Goal: Task Accomplishment & Management: Manage account settings

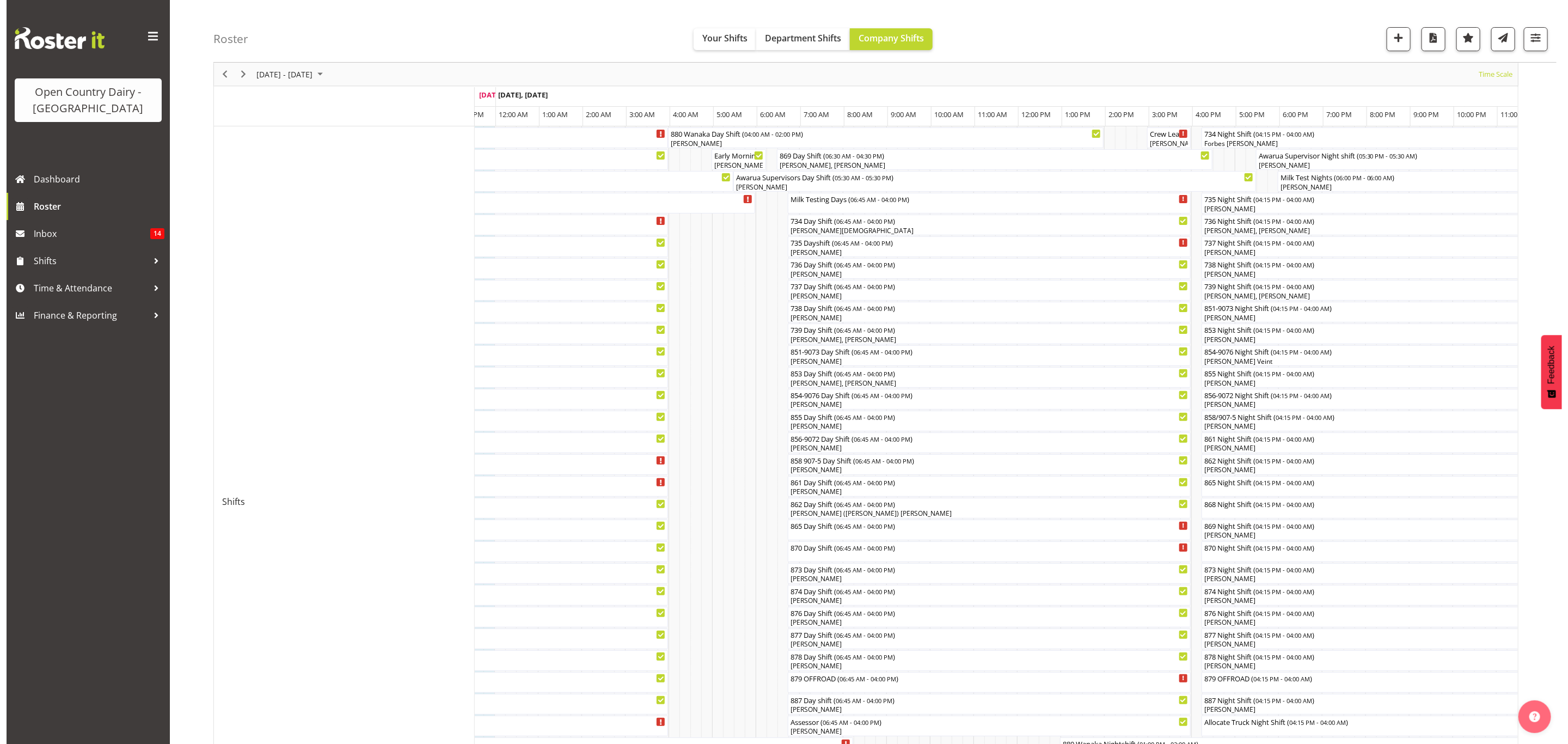
scroll to position [7, 0]
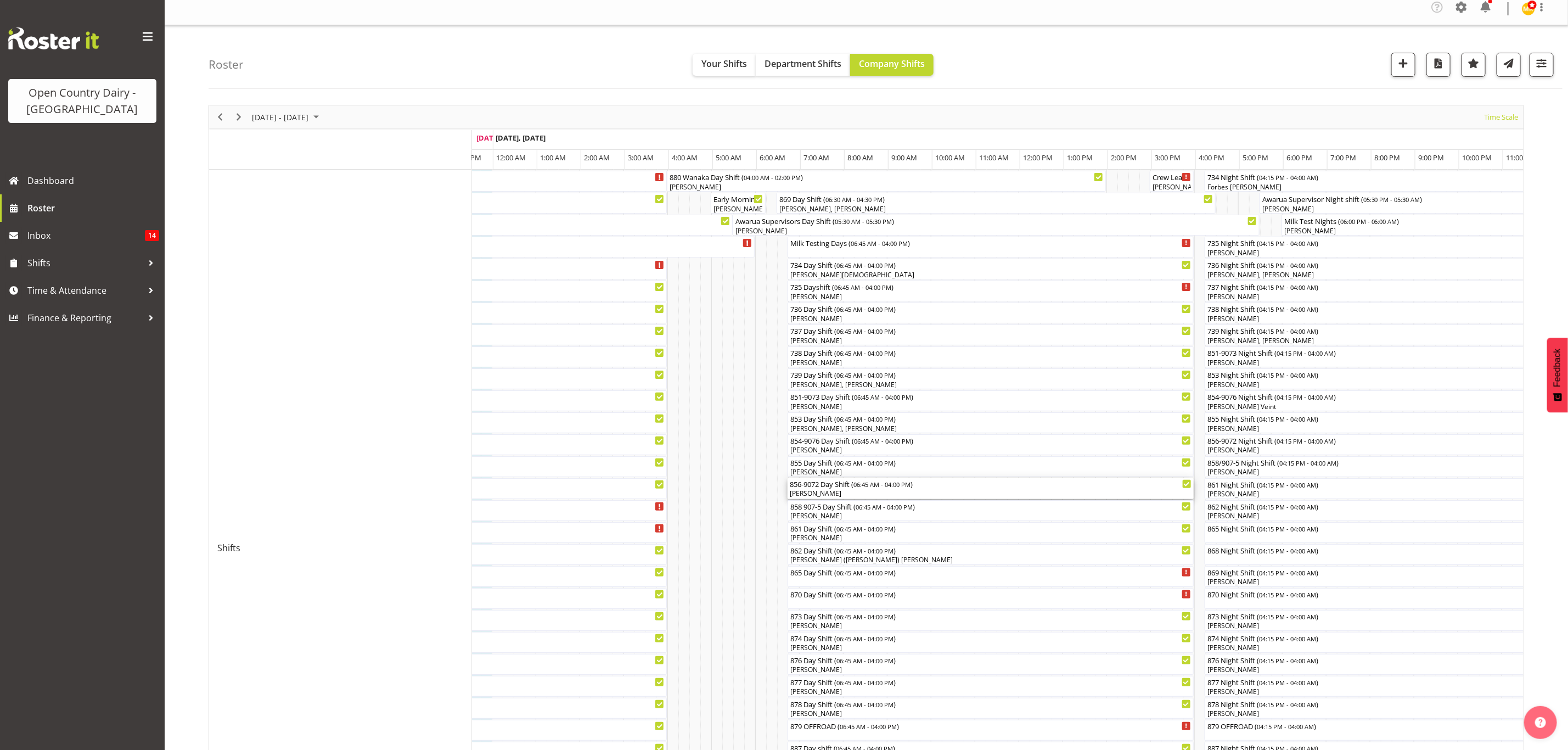
click at [812, 490] on div "[PERSON_NAME]" at bounding box center [990, 493] width 402 height 10
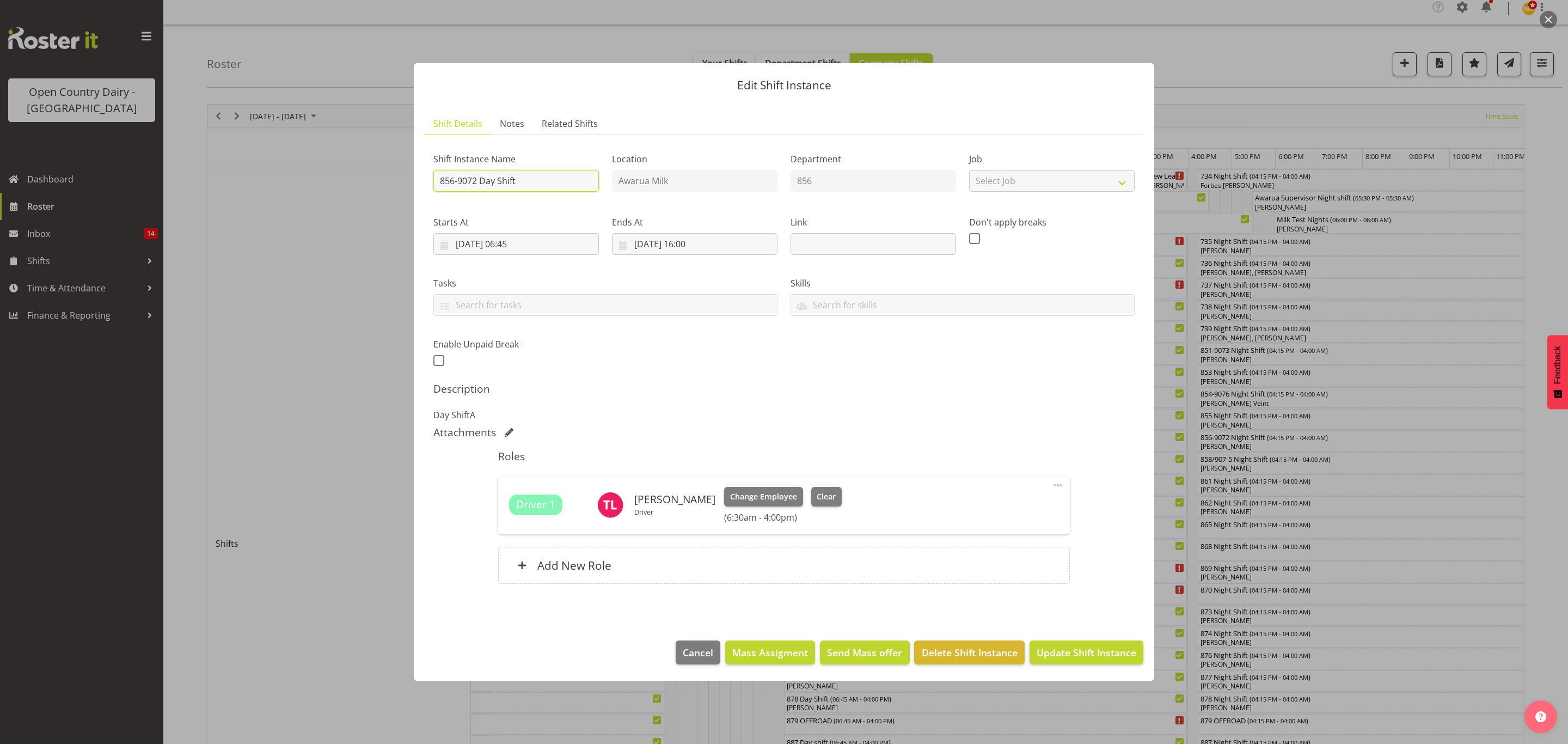
click at [529, 177] on input "856-9072 Day Shift" at bounding box center [516, 180] width 165 height 22
type input "856-9072 Day Shift cream xMvm"
click at [1059, 652] on span "Update Shift Instance" at bounding box center [1086, 652] width 100 height 14
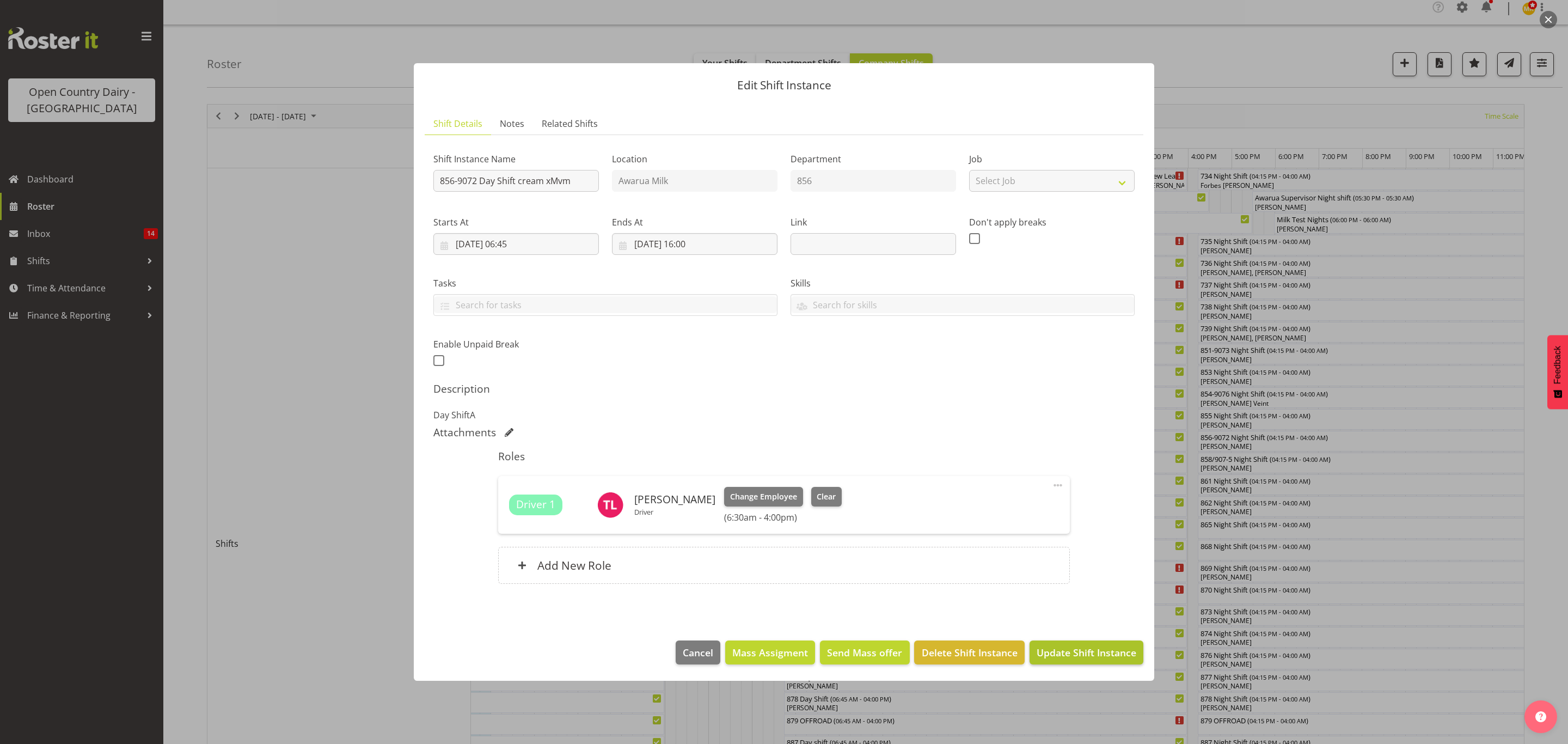
click at [1059, 652] on footer "Cancel Mass Assigment Send Mass offer Delete Shift Instance Update Shift Instan…" at bounding box center [784, 655] width 740 height 51
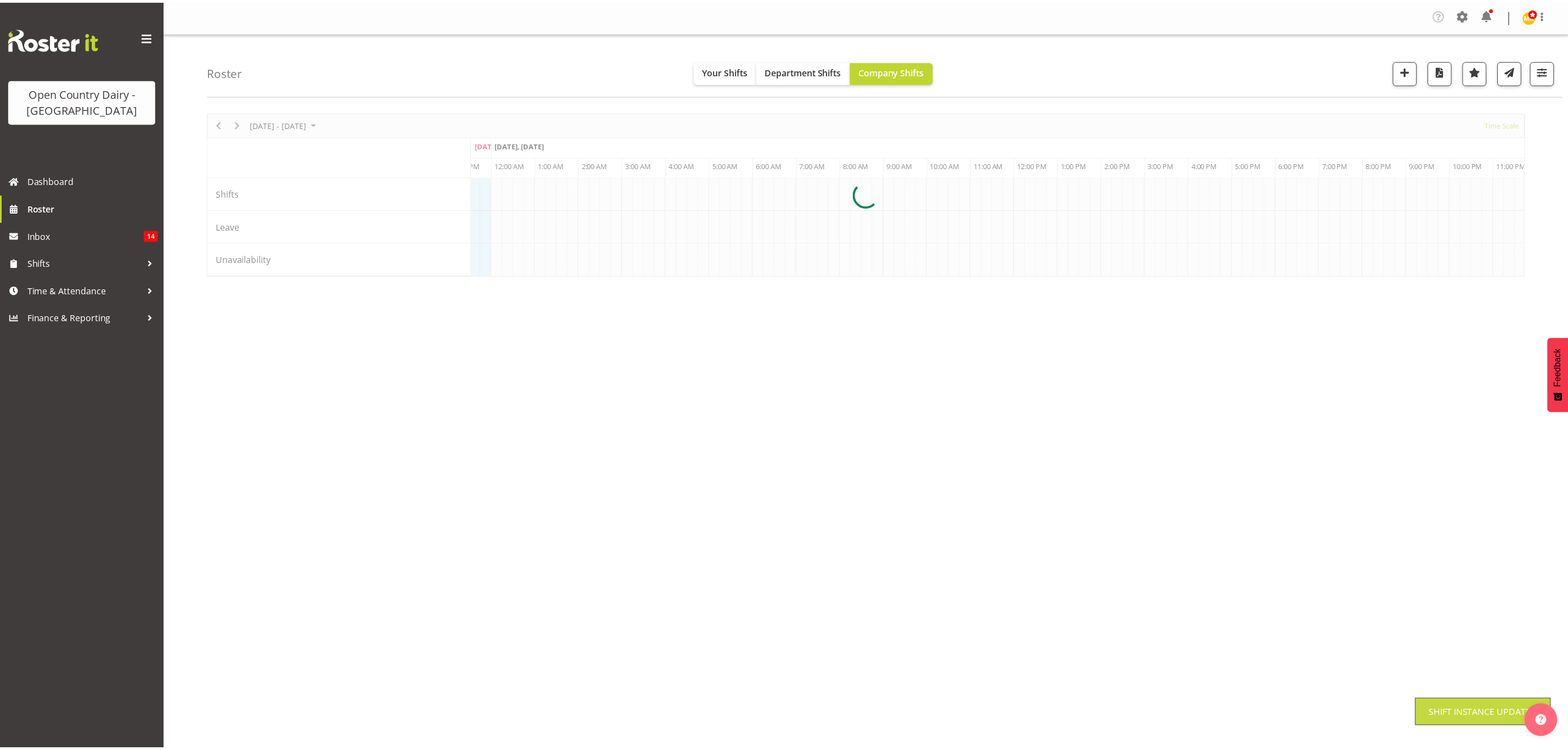
scroll to position [0, 0]
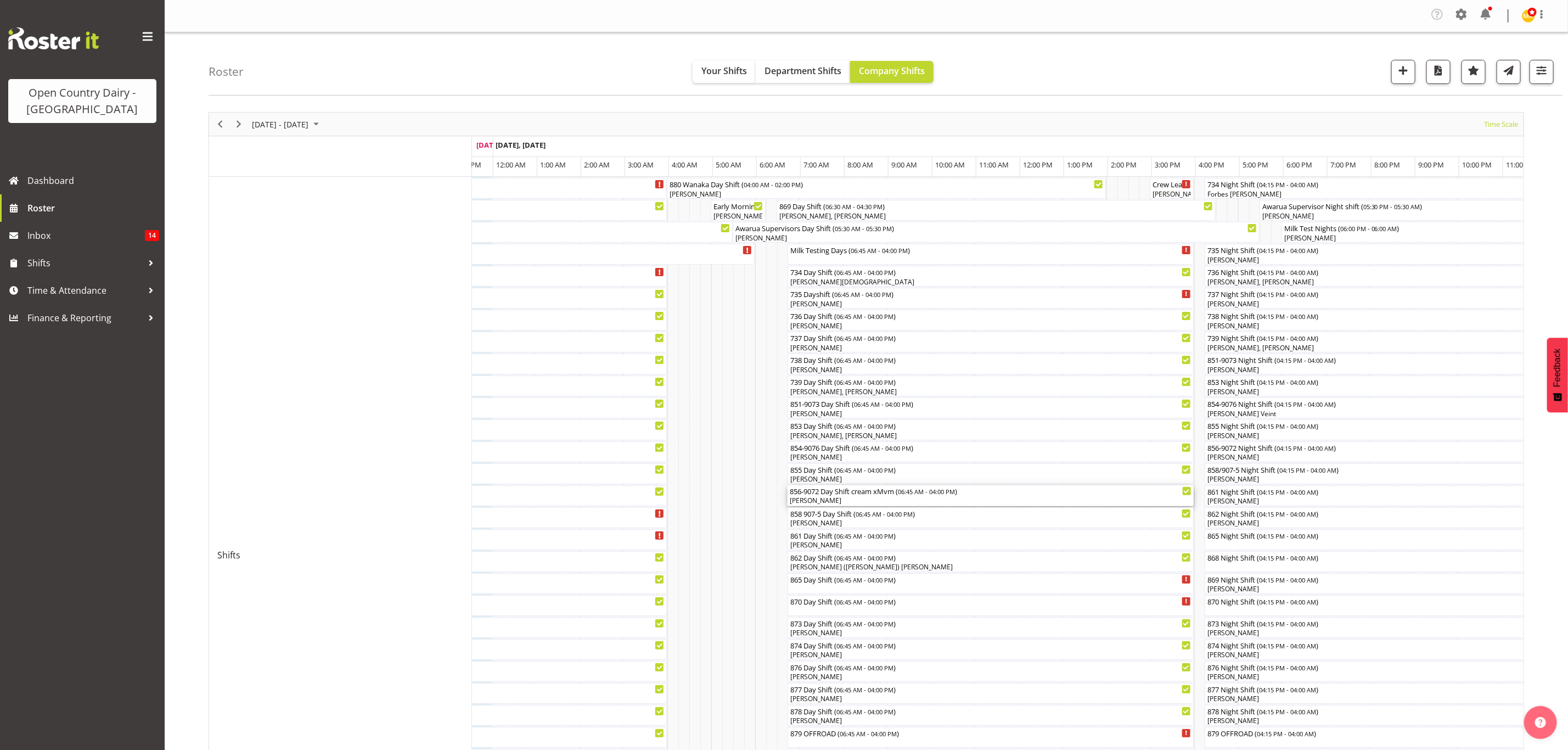
click at [808, 494] on div "856-9072 Day Shift cream xMvm ( 06:45 AM - 04:00 PM )" at bounding box center [990, 491] width 402 height 11
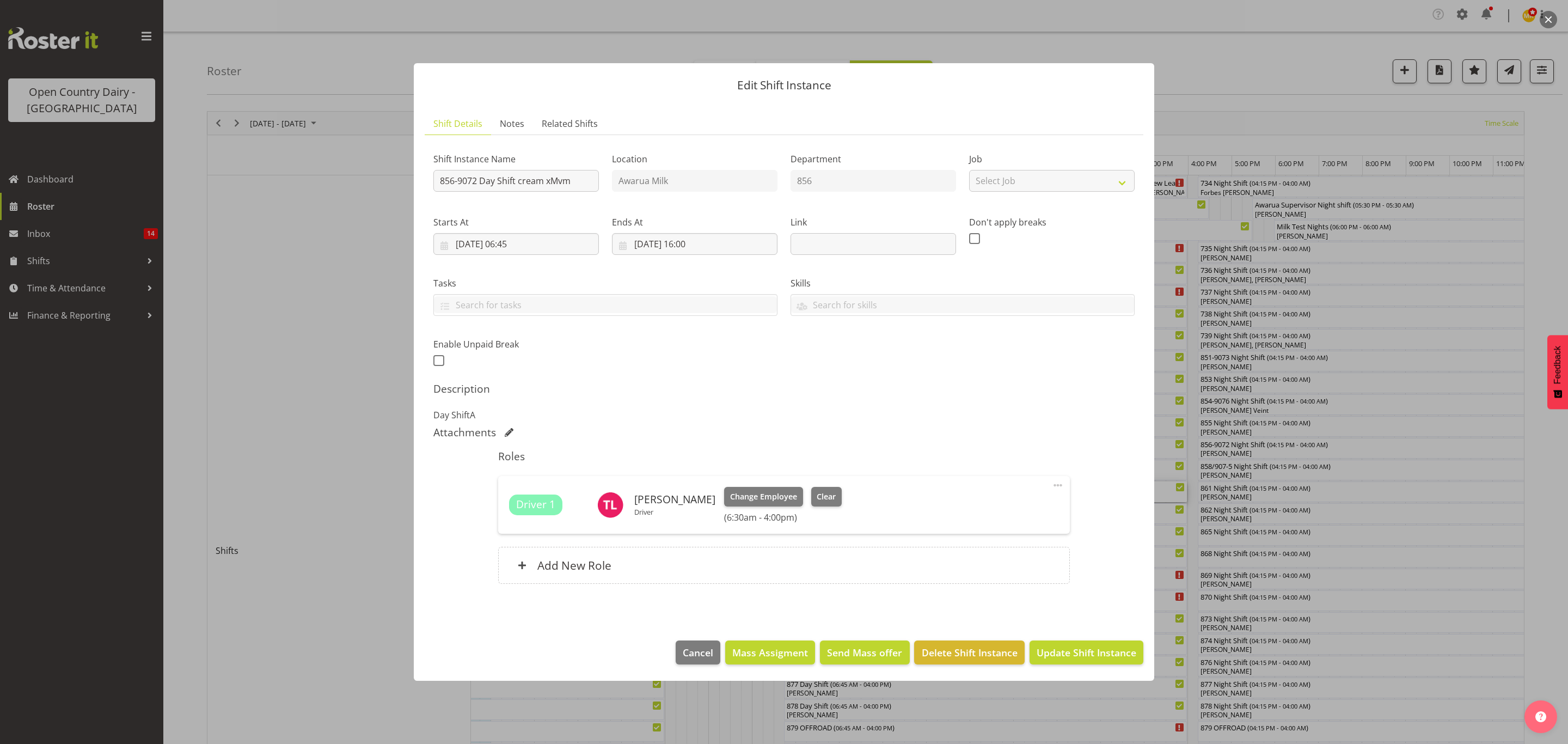
click at [1054, 488] on span at bounding box center [1057, 485] width 13 height 13
click at [1056, 484] on span at bounding box center [1057, 485] width 13 height 13
click at [971, 507] on link "Edit" at bounding box center [1012, 512] width 104 height 19
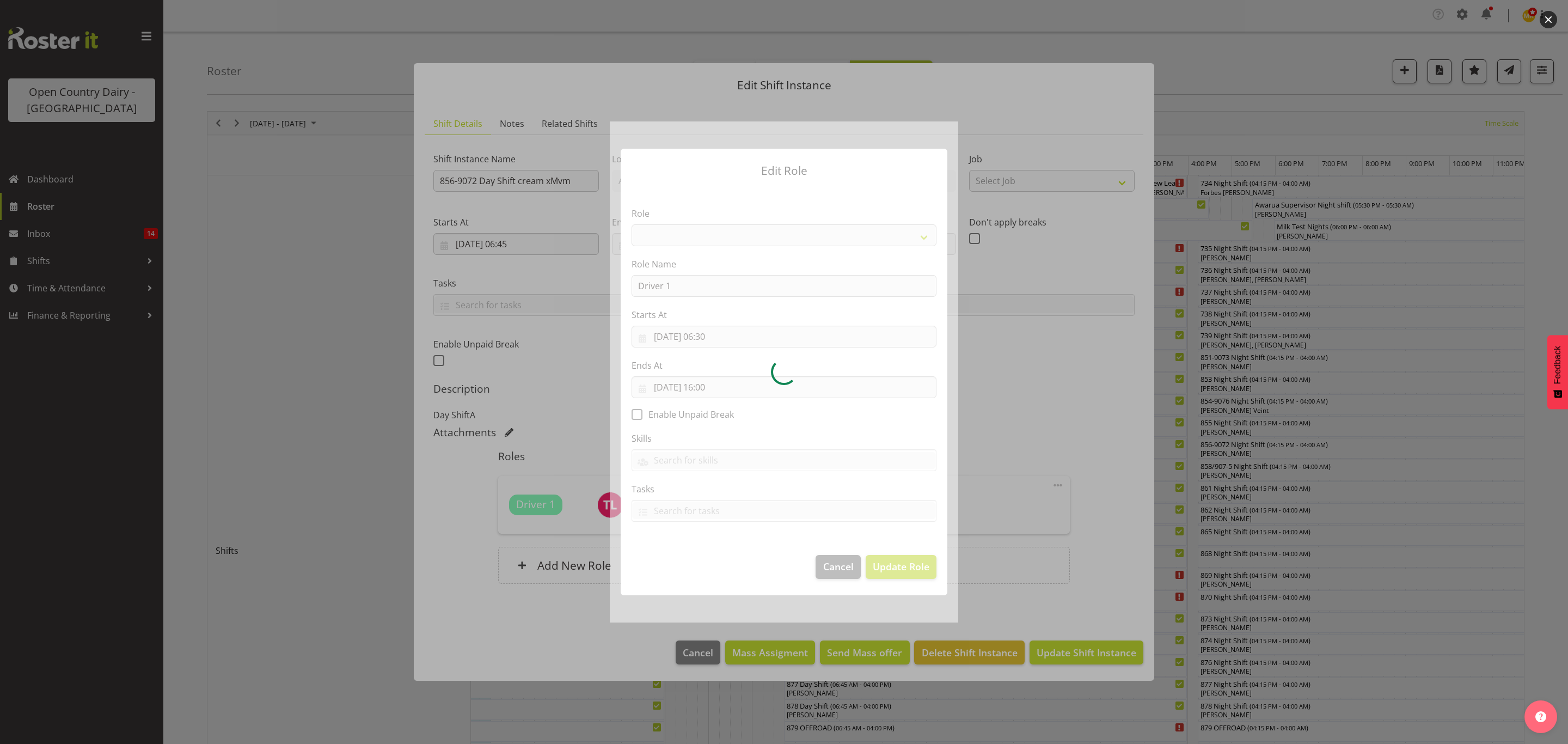
select select "1154"
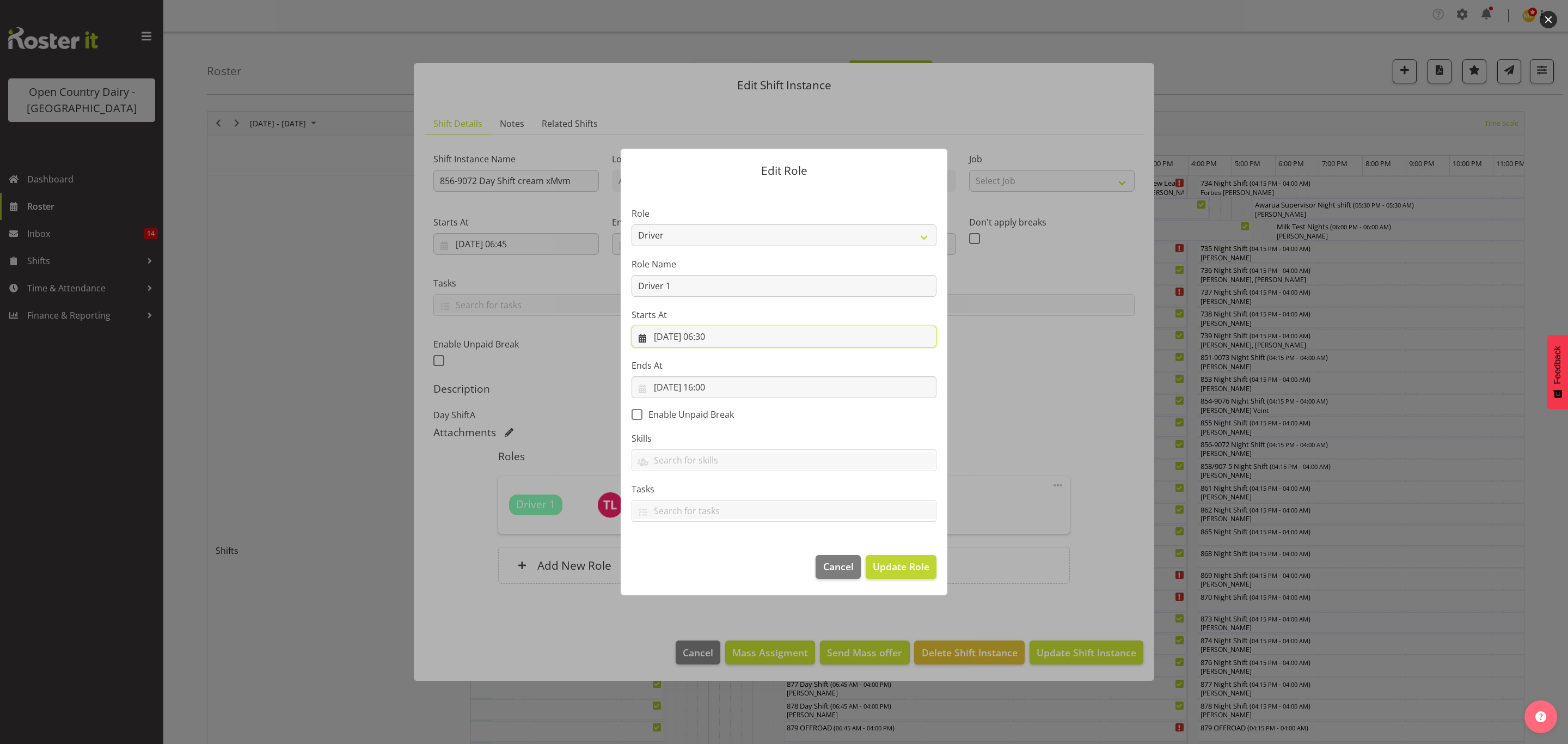
click at [734, 333] on input "[DATE] 06:30" at bounding box center [784, 337] width 305 height 22
click at [731, 573] on span ":" at bounding box center [731, 570] width 4 height 27
click at [723, 571] on select "00 01 02 03 04 05 06 07 08 09 10 11 12 13 14 15 16 17 18 19 20 21 22 23" at bounding box center [718, 567] width 25 height 22
select select "5"
click at [706, 557] on select "00 01 02 03 04 05 06 07 08 09 10 11 12 13 14 15 16 17 18 19 20 21 22 23" at bounding box center [718, 567] width 25 height 22
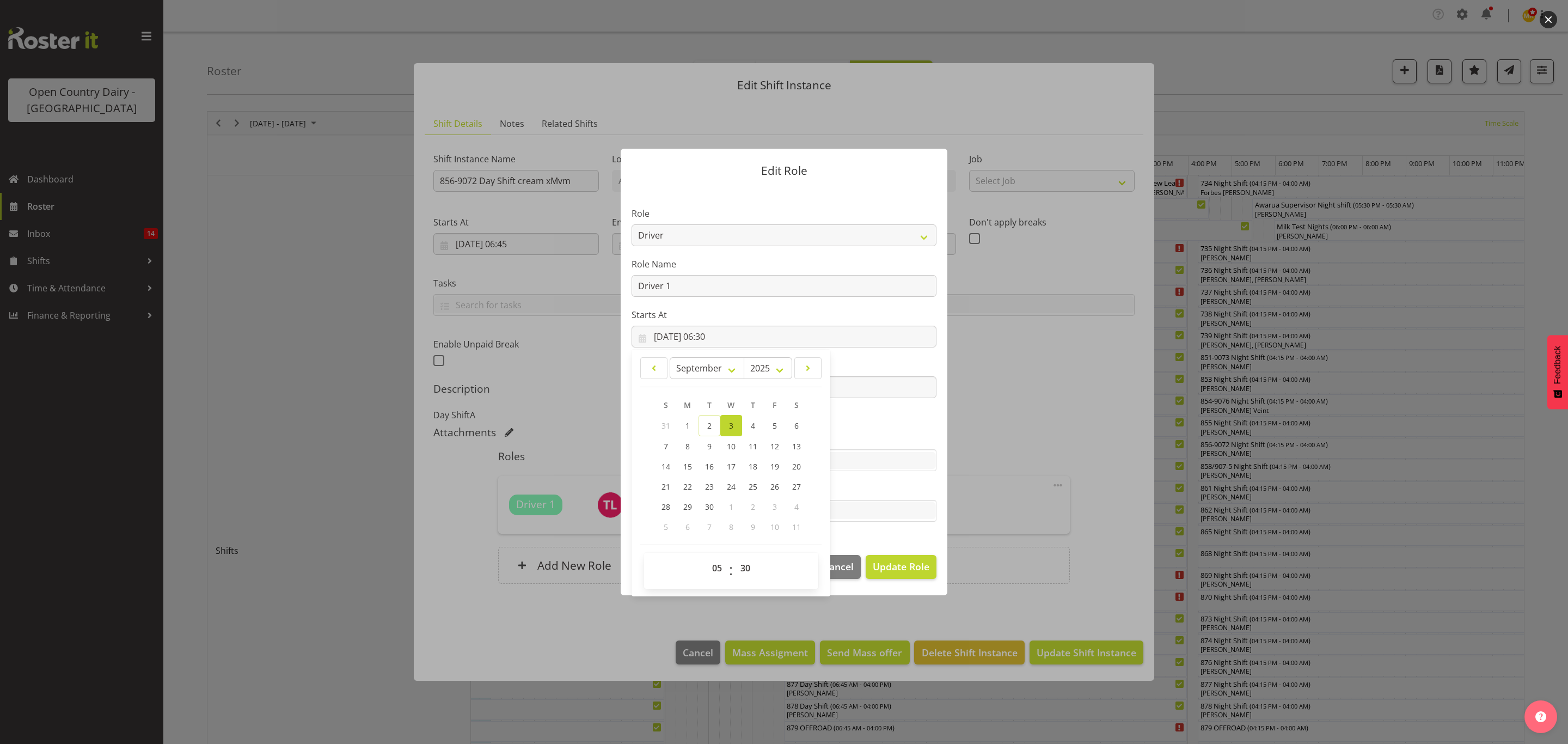
type input "[DATE] 05:30"
click at [724, 269] on label "Role Name" at bounding box center [784, 264] width 305 height 13
click at [731, 331] on input "[DATE] 05:30" at bounding box center [784, 337] width 305 height 22
click at [750, 560] on select "00 01 02 03 04 05 06 07 08 09 10 11 12 13 14 15 16 17 18 19 20 21 22 23 24 25 2…" at bounding box center [746, 567] width 25 height 22
select select "0"
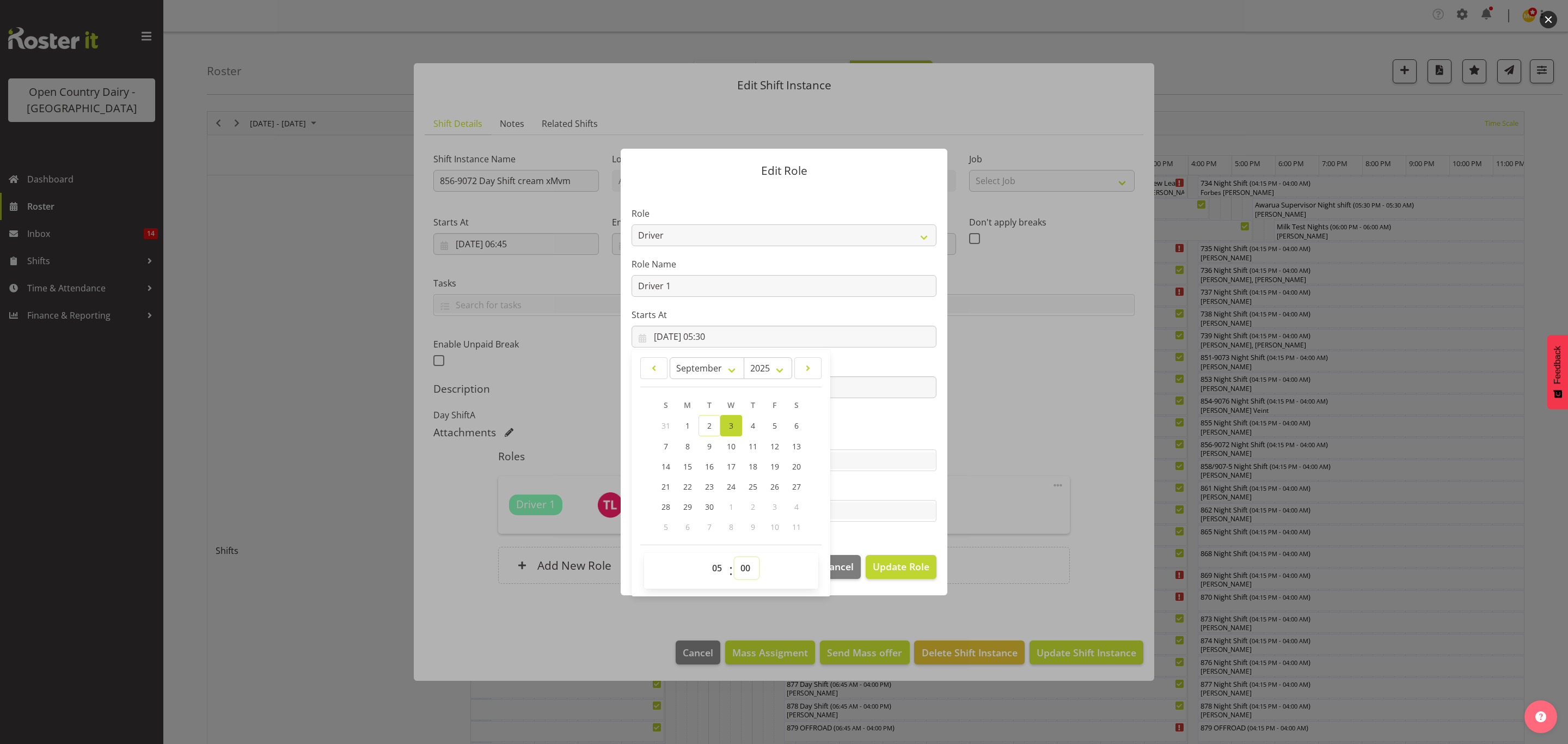
click at [735, 557] on select "00 01 02 03 04 05 06 07 08 09 10 11 12 13 14 15 16 17 18 19 20 21 22 23 24 25 2…" at bounding box center [746, 567] width 25 height 22
type input "[DATE] 05:00"
click at [851, 510] on input "text" at bounding box center [784, 510] width 304 height 17
click at [909, 573] on span "Update Role" at bounding box center [901, 566] width 57 height 14
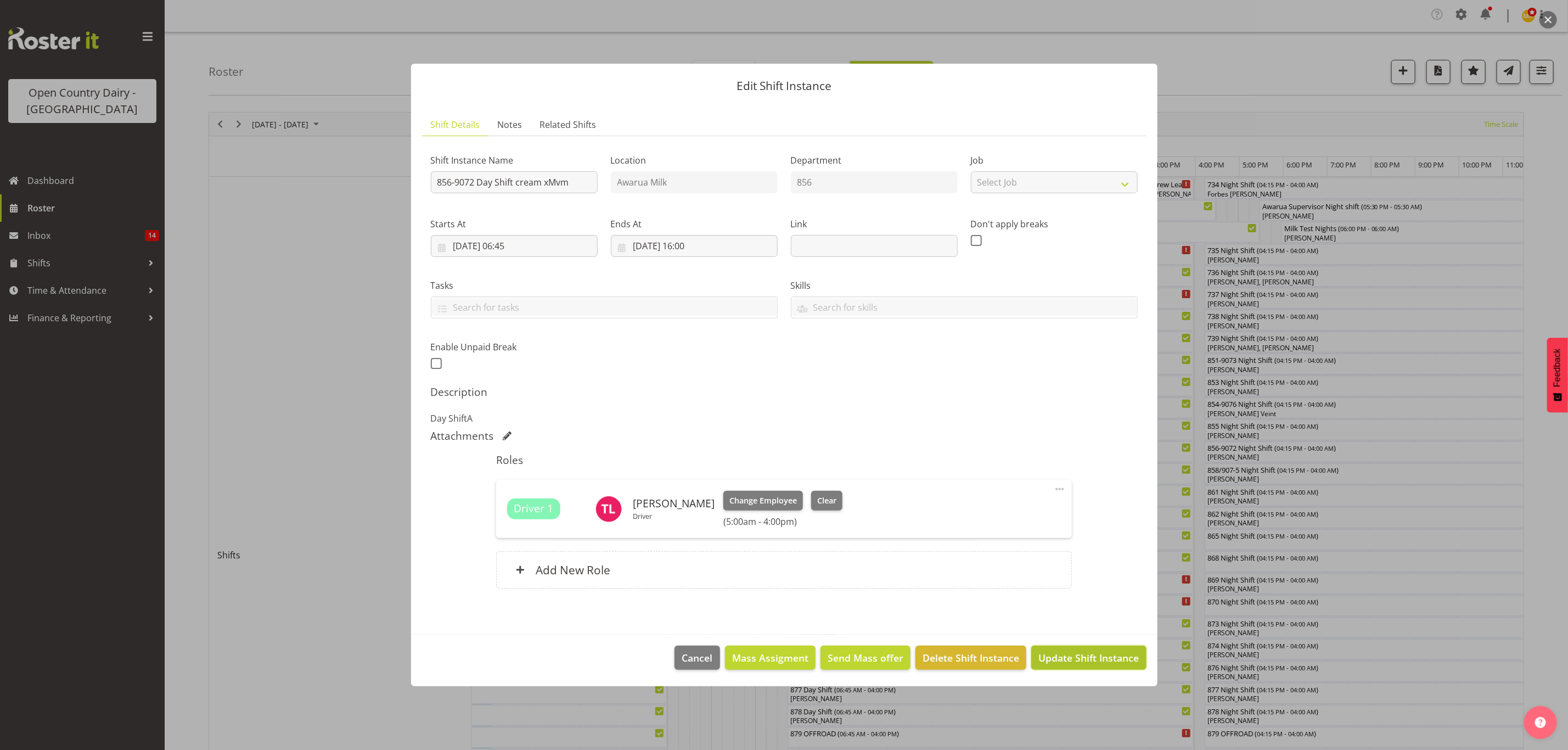
click at [1103, 648] on button "Update Shift Instance" at bounding box center [1088, 657] width 115 height 24
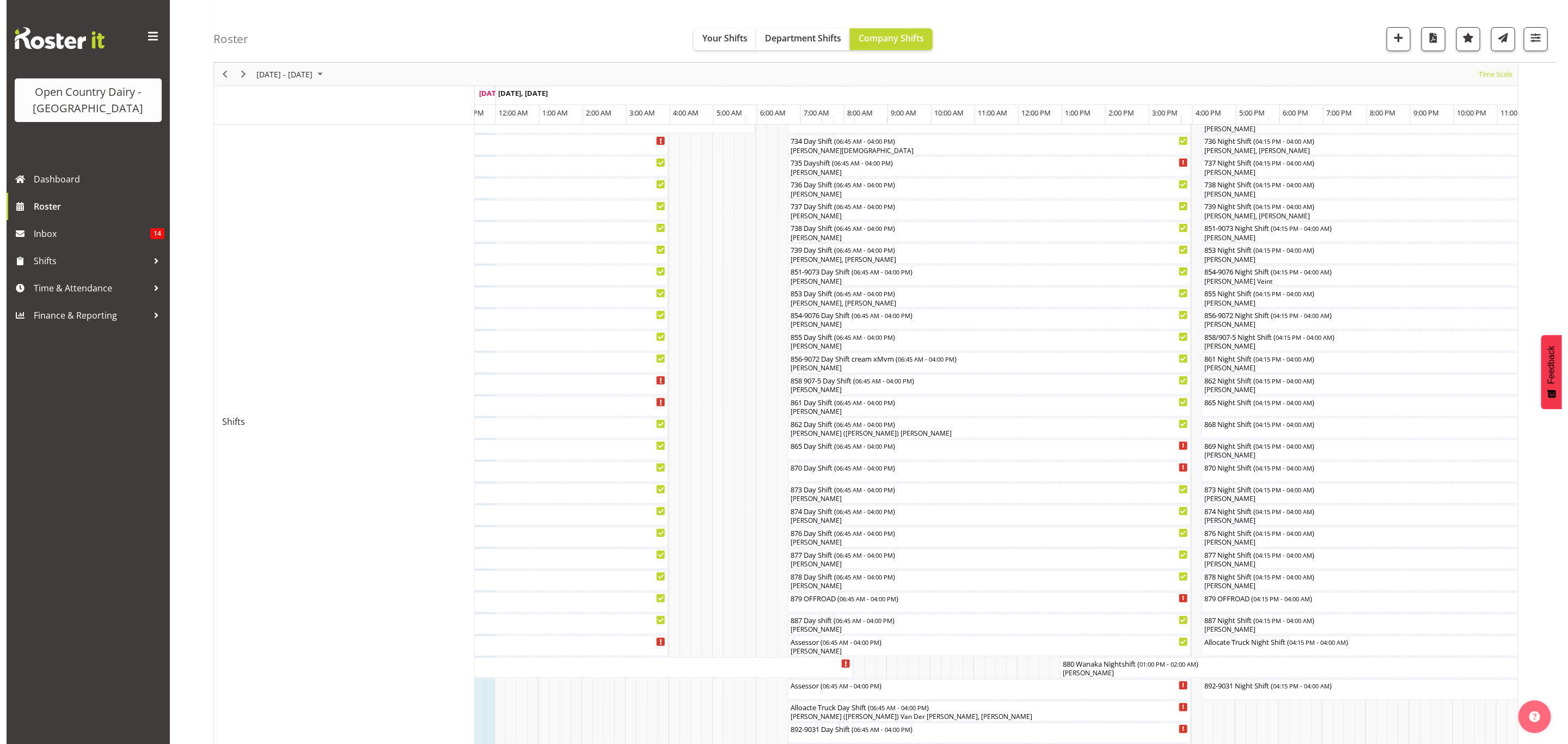
scroll to position [163, 0]
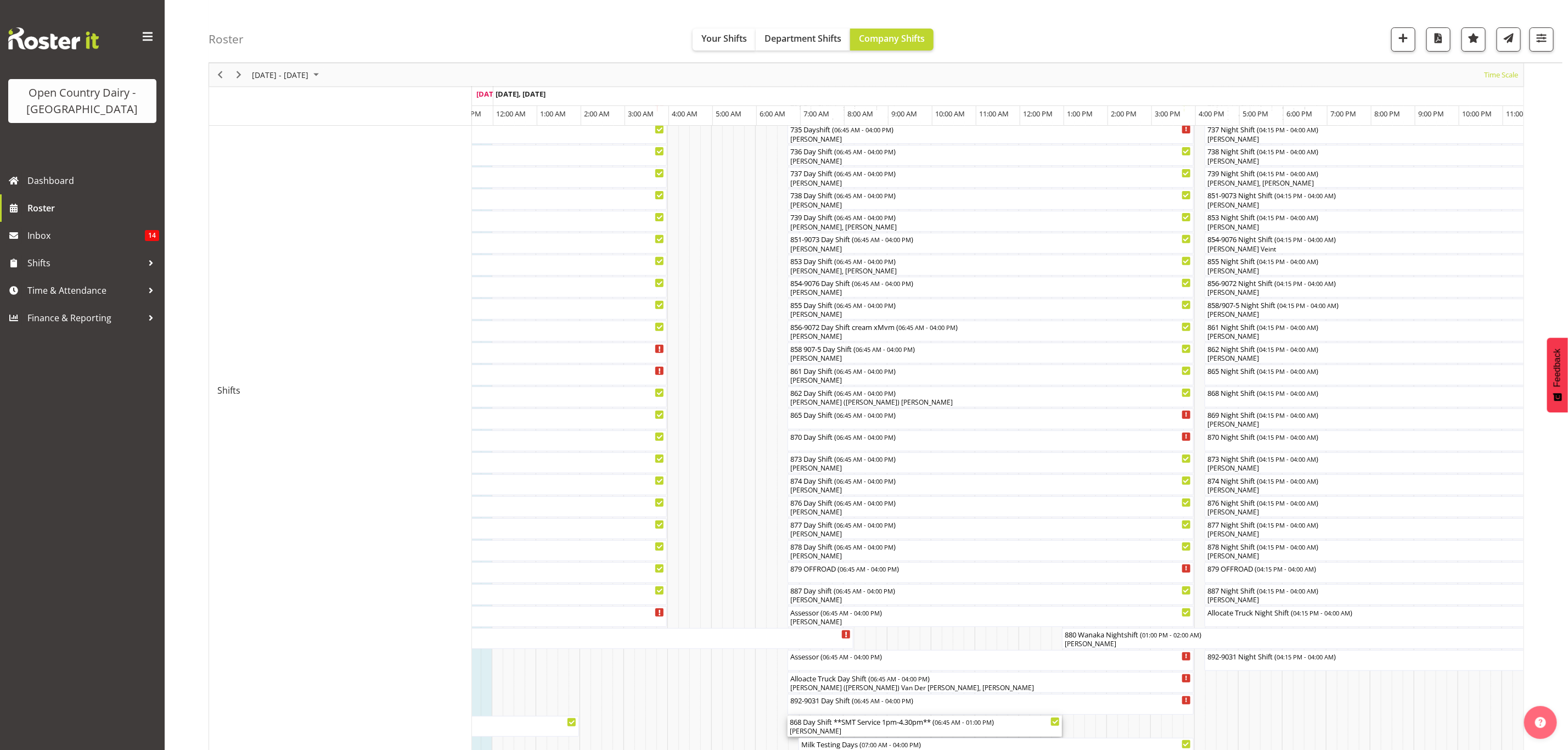
click at [846, 723] on div "868 Day Shift **SMT Service 1pm-4.30pm** ( 06:45 AM - 01:00 PM )" at bounding box center [924, 721] width 270 height 11
click at [0, 0] on div at bounding box center [0, 0] width 0 height 0
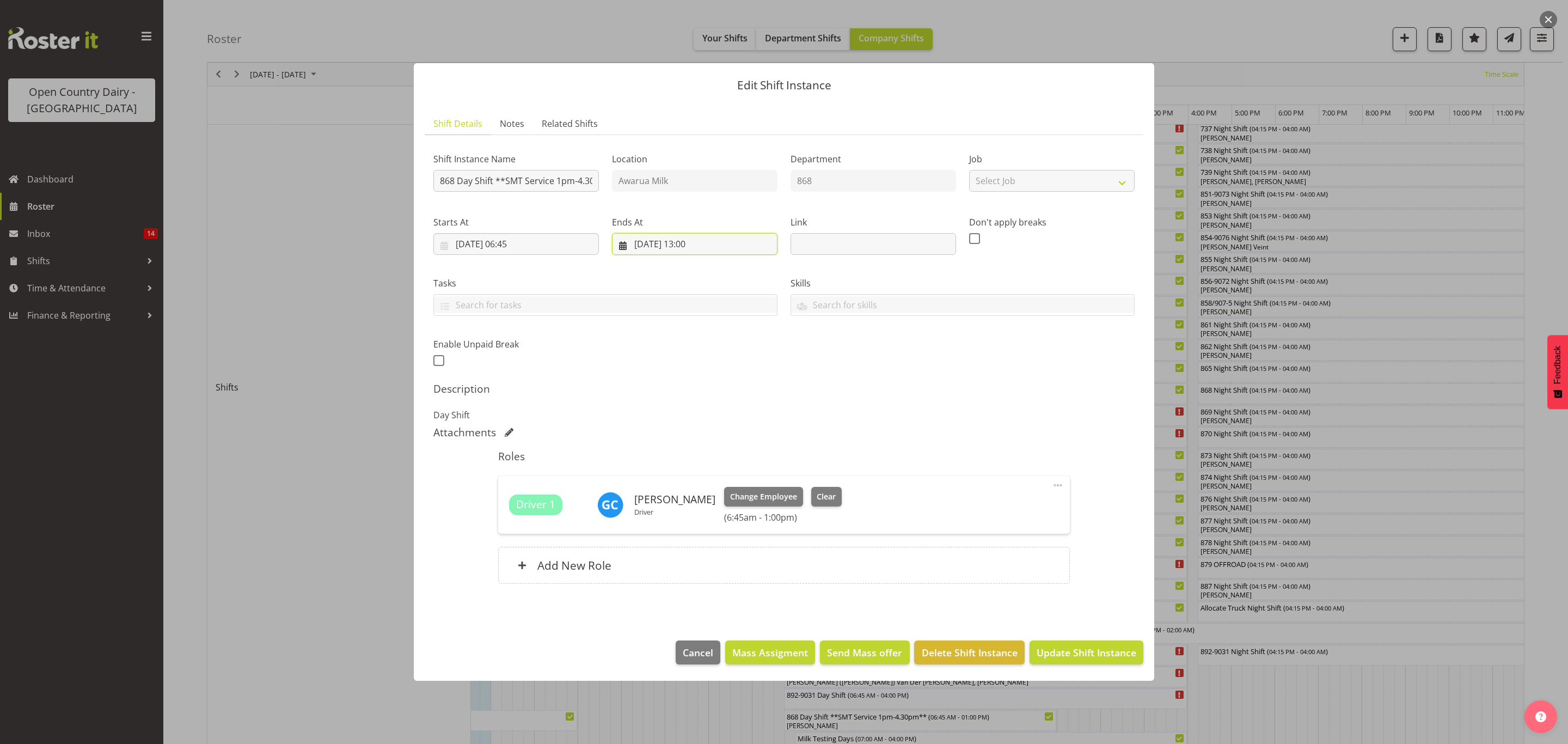
click at [701, 240] on input "[DATE] 13:00" at bounding box center [694, 244] width 165 height 22
click at [700, 479] on select "00 01 02 03 04 05 06 07 08 09 10 11 12 13 14 15 16 17 18 19 20 21 22 23" at bounding box center [695, 475] width 25 height 22
select select "16"
click at [683, 465] on select "00 01 02 03 04 05 06 07 08 09 10 11 12 13 14 15 16 17 18 19 20 21 22 23" at bounding box center [695, 475] width 25 height 22
type input "[DATE] 16:00"
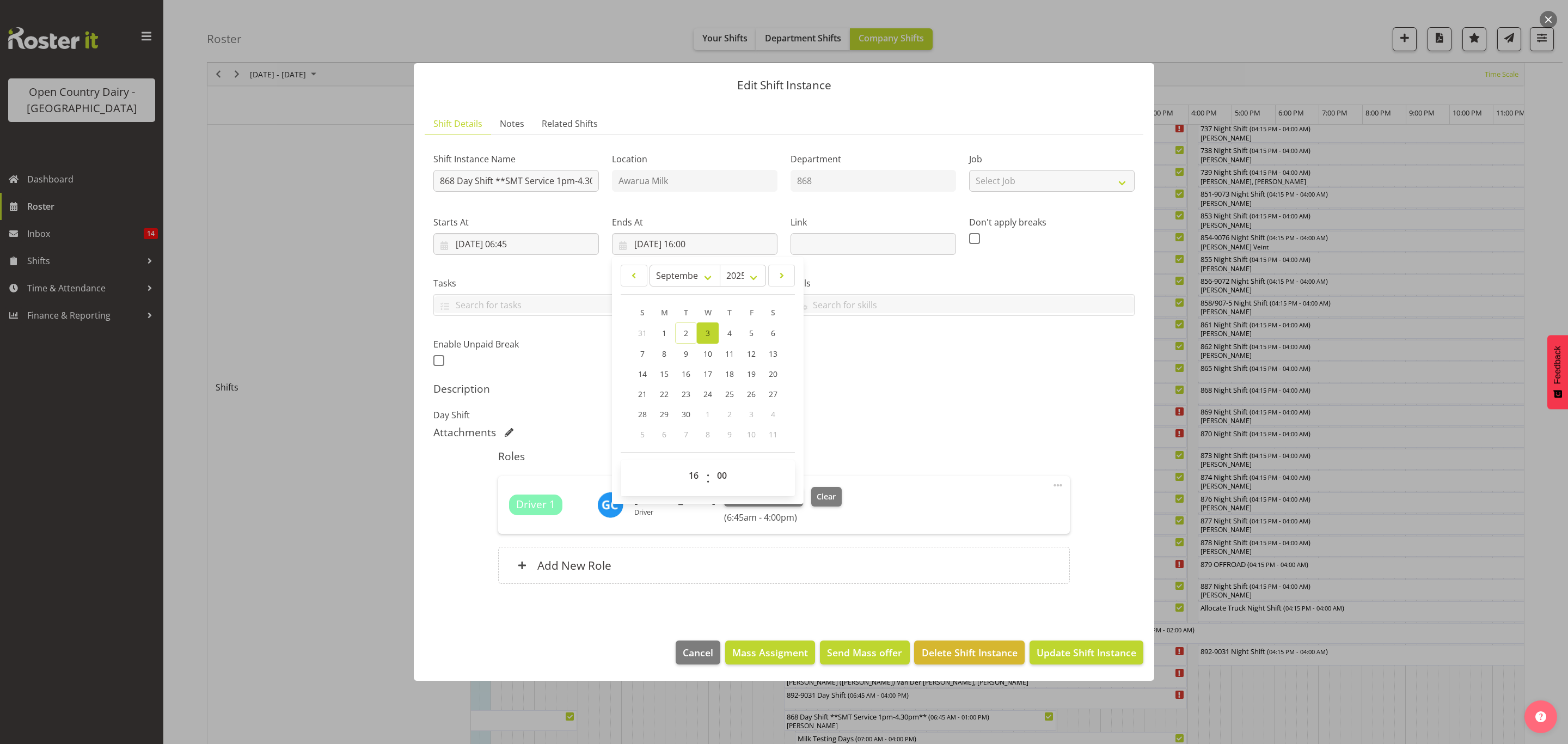
click at [817, 438] on div "Attachments" at bounding box center [784, 432] width 701 height 13
click at [585, 177] on input "868 Day Shift **SMT Service 1pm-4.30pm**" at bounding box center [516, 180] width 165 height 22
drag, startPoint x: 587, startPoint y: 181, endPoint x: 606, endPoint y: 181, distance: 19.0
click at [606, 181] on div "Shift Instance Name 868 Day Shift **SMT Service 1pm-4.30pm** Location Awarua Mi…" at bounding box center [784, 256] width 715 height 239
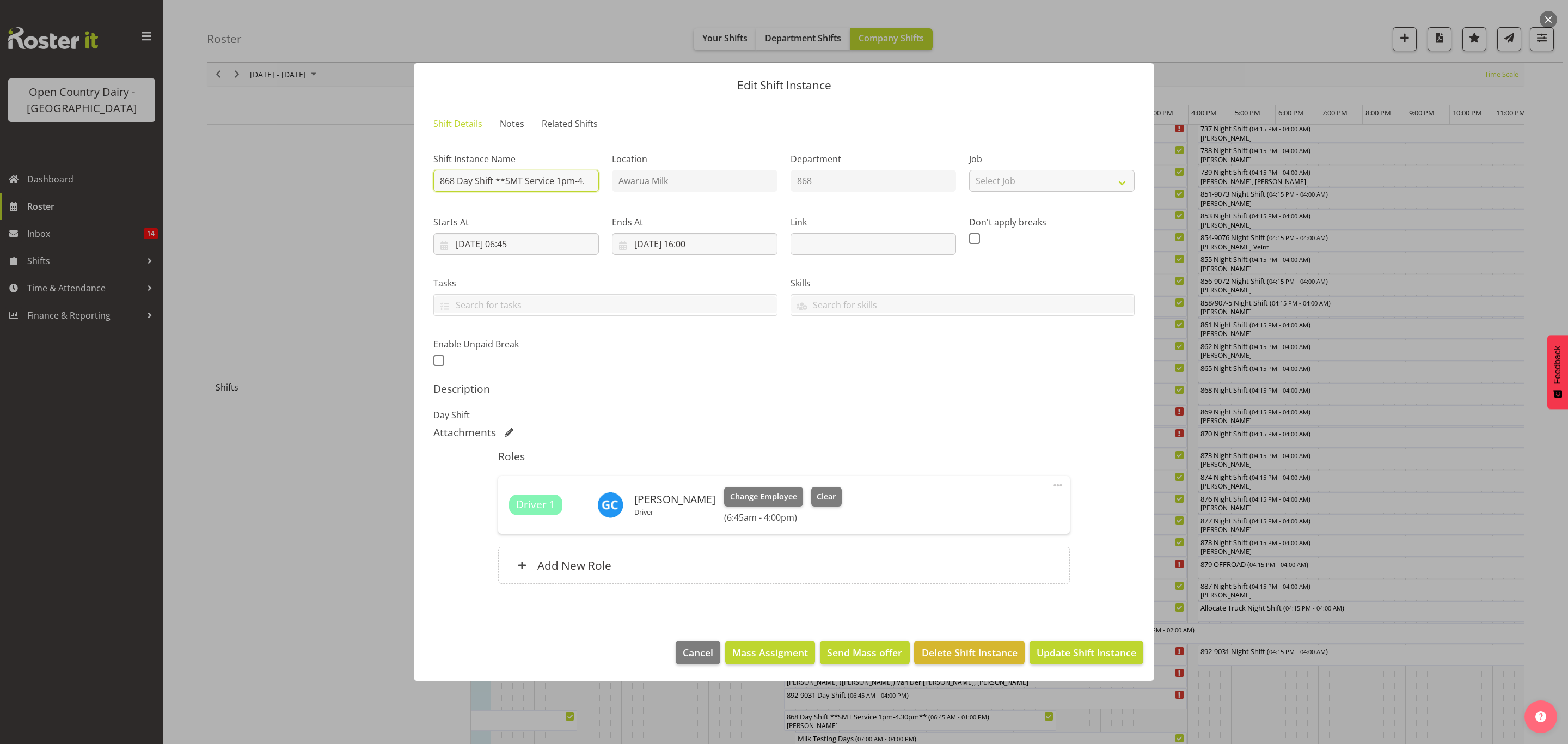
scroll to position [0, 0]
type input "868 Day Shift"
click at [1029, 641] on button "Update Shift Instance" at bounding box center [1086, 652] width 114 height 24
